Goal: Task Accomplishment & Management: Manage account settings

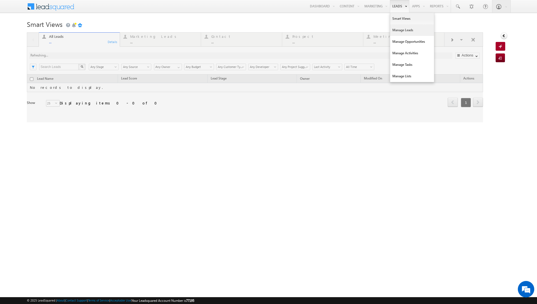
click at [400, 32] on link "Manage Leads" at bounding box center [412, 30] width 44 height 12
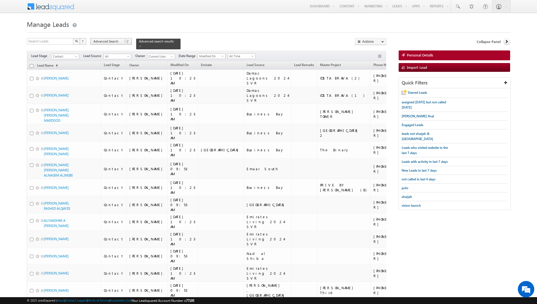
click at [124, 42] on span at bounding box center [126, 41] width 4 height 4
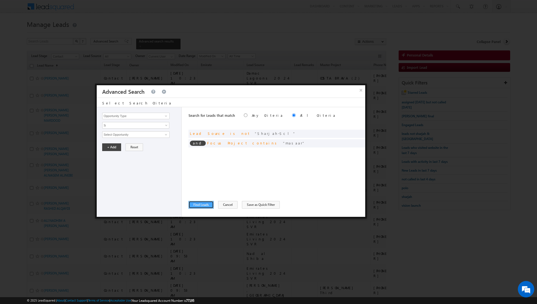
click at [202, 205] on button "Find Leads" at bounding box center [201, 205] width 25 height 8
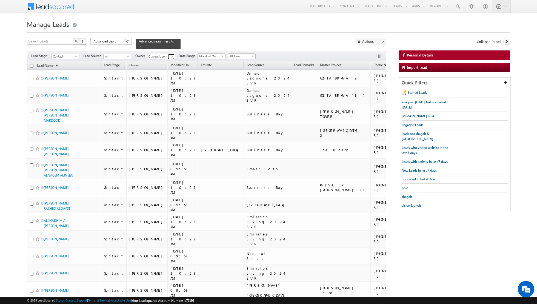
click at [168, 57] on link at bounding box center [171, 56] width 7 height 5
click at [197, 43] on div "Search Leads X ? 13382 results found Advanced Search Advanced Search Advanced s…" at bounding box center [207, 43] width 360 height 11
click at [170, 56] on span at bounding box center [172, 57] width 4 height 4
click at [165, 61] on link "Shiva Sisodia shiva.sisodia@indglobal.ae" at bounding box center [174, 64] width 55 height 10
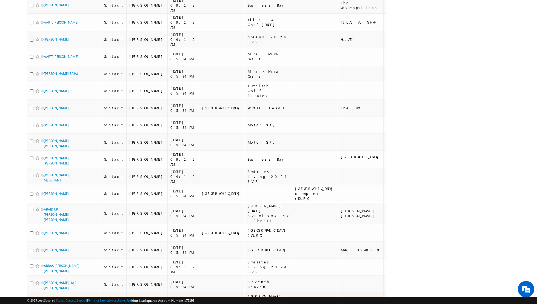
scroll to position [460, 0]
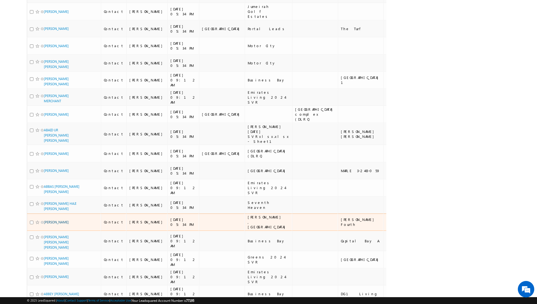
type input "[PERSON_NAME]"
click at [54, 220] on link "ABBAS ALI KHAN" at bounding box center [56, 222] width 25 height 4
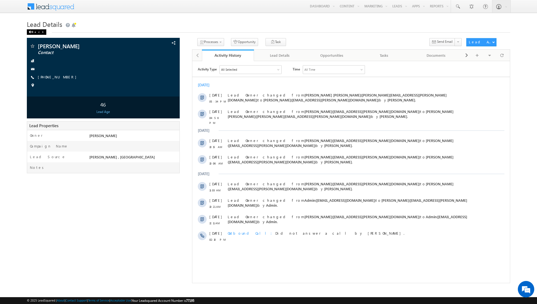
click at [33, 32] on div "Back" at bounding box center [36, 31] width 19 height 5
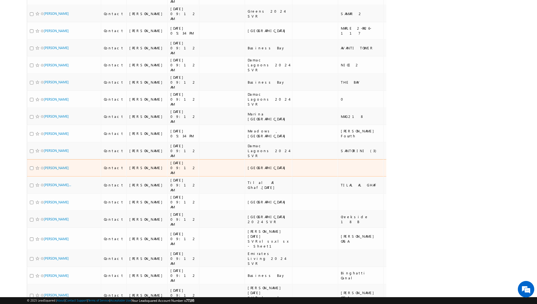
scroll to position [3211, 0]
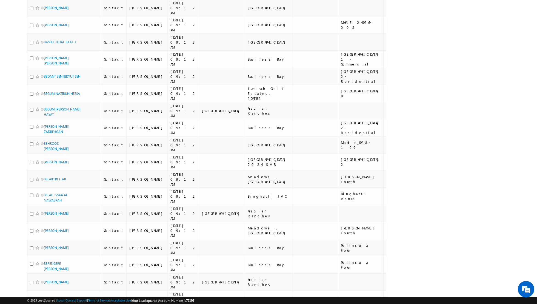
scroll to position [0, 0]
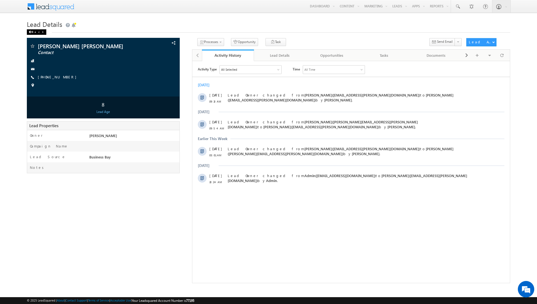
click at [35, 33] on div "Back" at bounding box center [36, 31] width 19 height 5
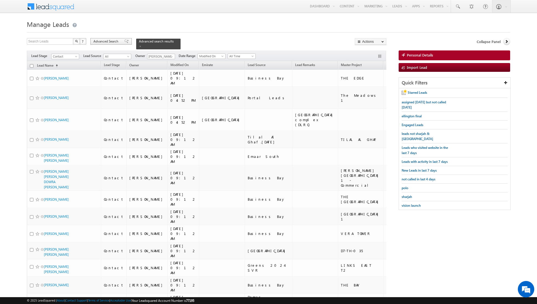
click at [124, 41] on span at bounding box center [126, 41] width 4 height 4
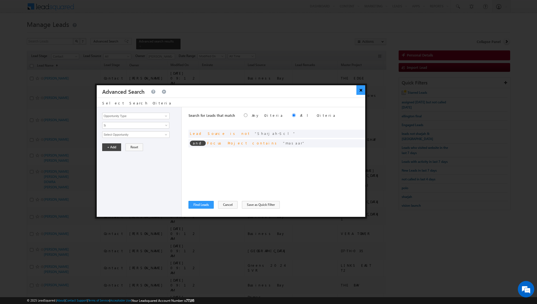
click at [360, 91] on button "×" at bounding box center [361, 90] width 9 height 10
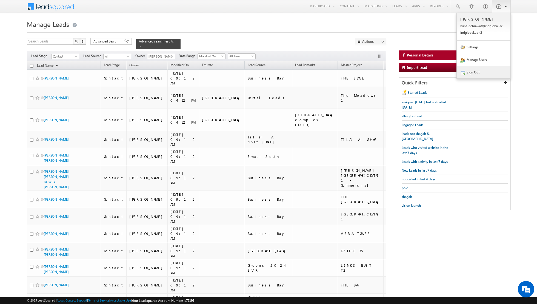
click at [475, 72] on link "Sign Out" at bounding box center [484, 72] width 54 height 13
